Goal: Obtain resource: Obtain resource

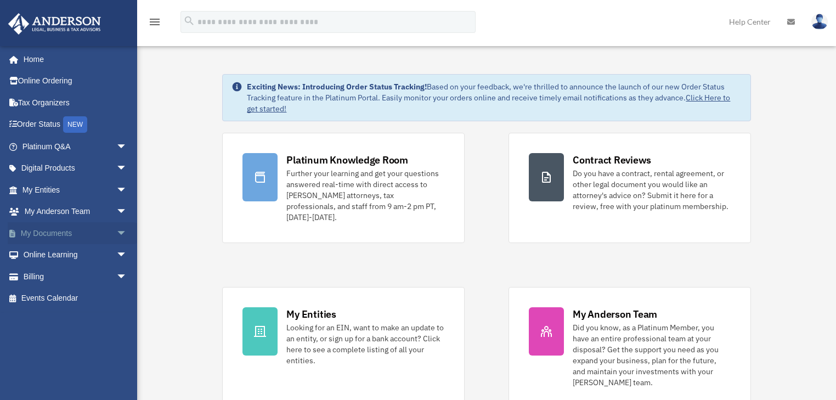
click at [48, 238] on link "My Documents arrow_drop_down" at bounding box center [76, 233] width 136 height 22
click at [116, 229] on span "arrow_drop_down" at bounding box center [127, 233] width 22 height 23
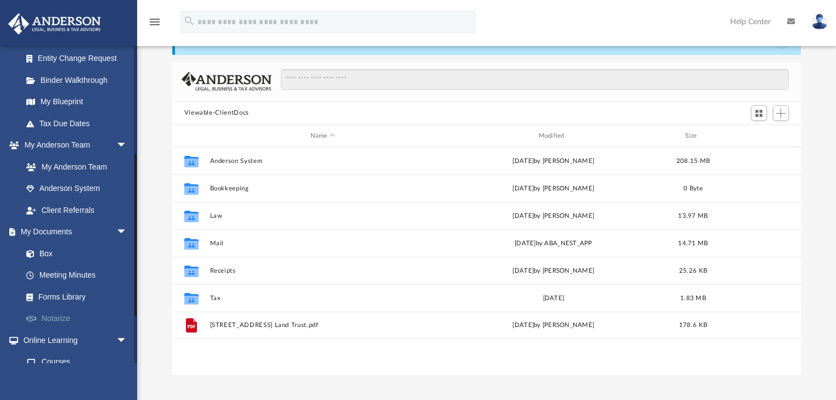
scroll to position [209, 0]
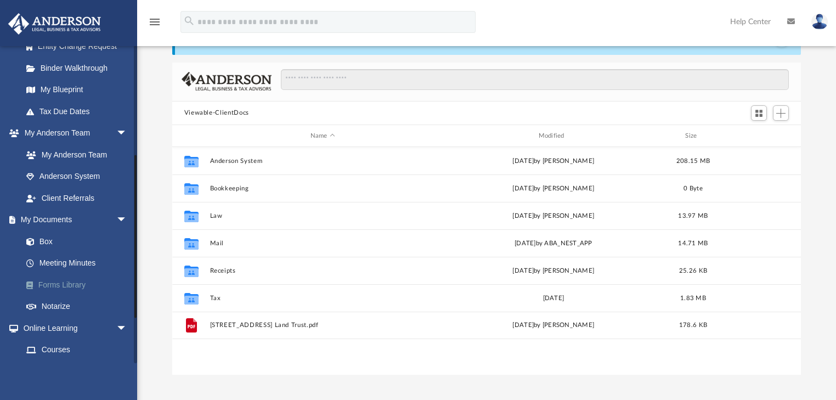
click at [66, 283] on link "Forms Library" at bounding box center [79, 285] width 128 height 22
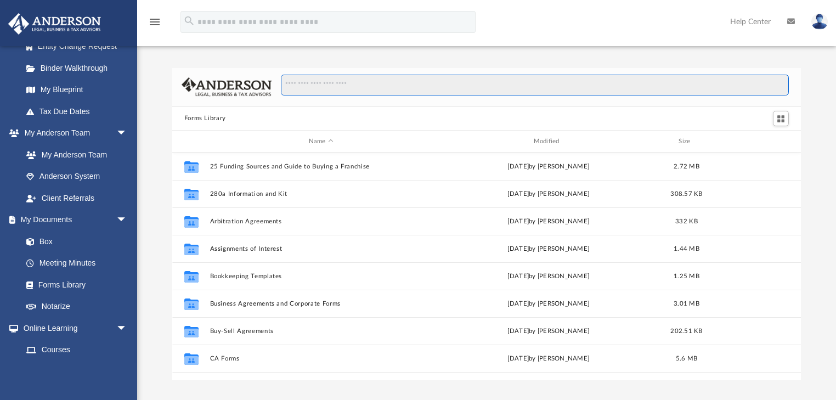
click at [330, 88] on input "Search files and folders" at bounding box center [535, 85] width 508 height 21
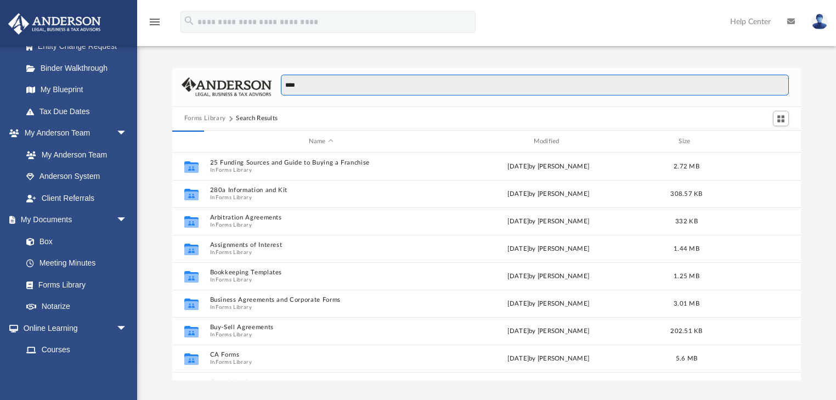
type input "****"
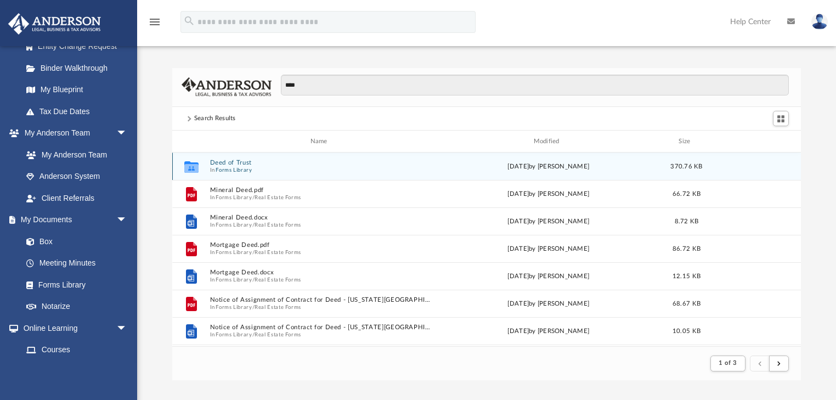
click at [224, 161] on button "Deed of Trust" at bounding box center [321, 163] width 223 height 7
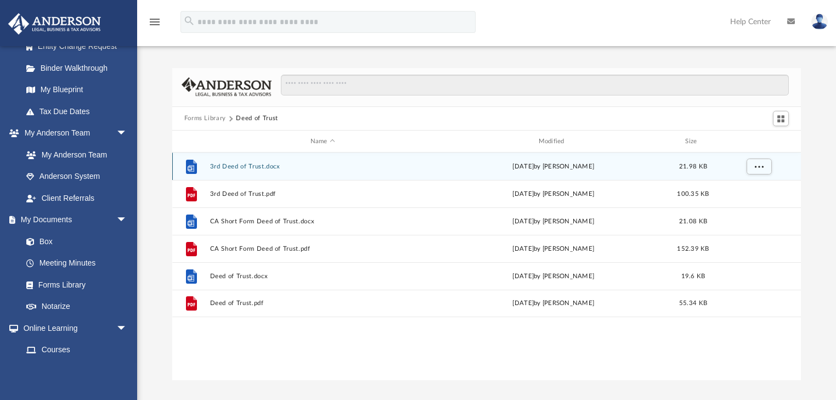
scroll to position [243, 623]
